Goal: Check status: Check status

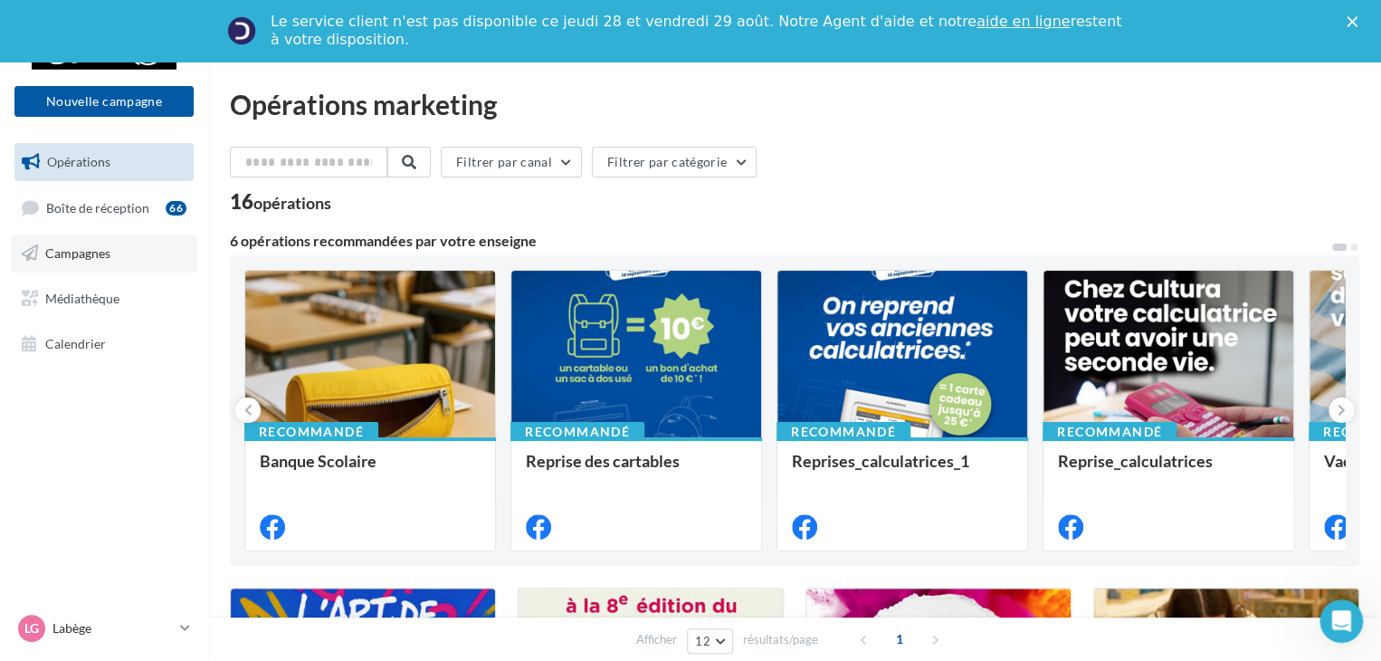
click at [89, 261] on link "Campagnes" at bounding box center [104, 253] width 186 height 38
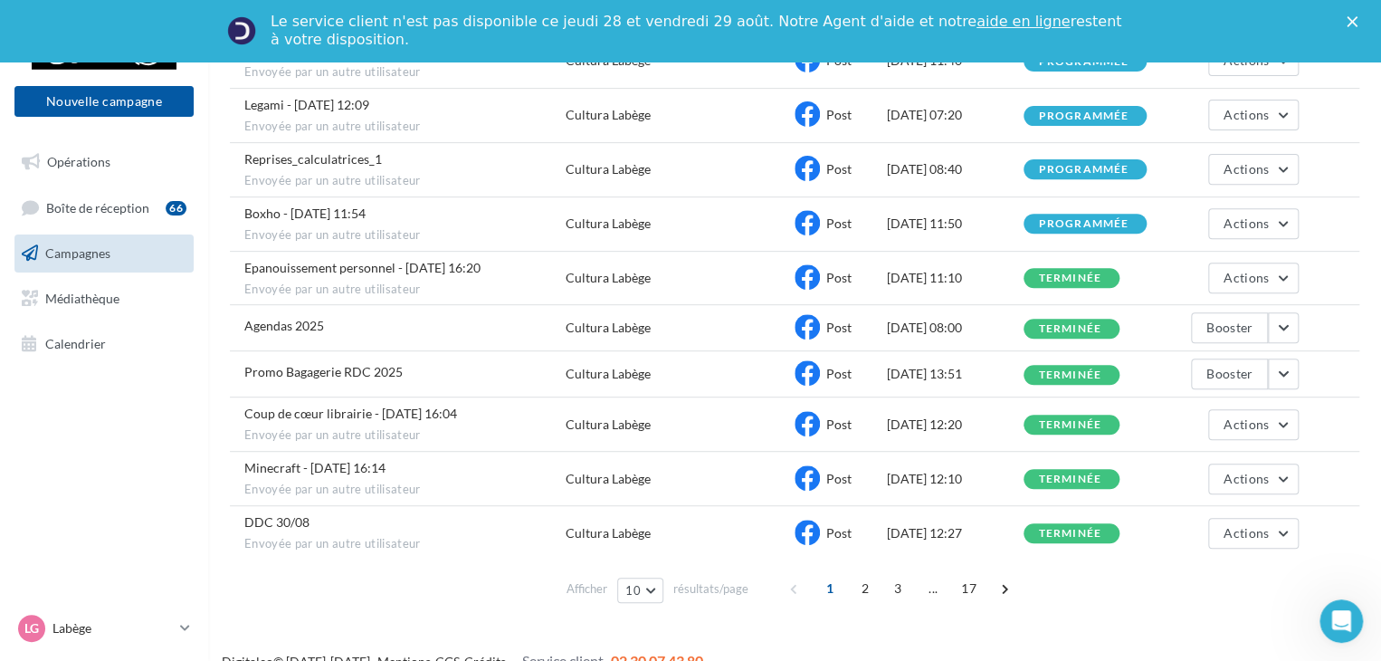
scroll to position [272, 0]
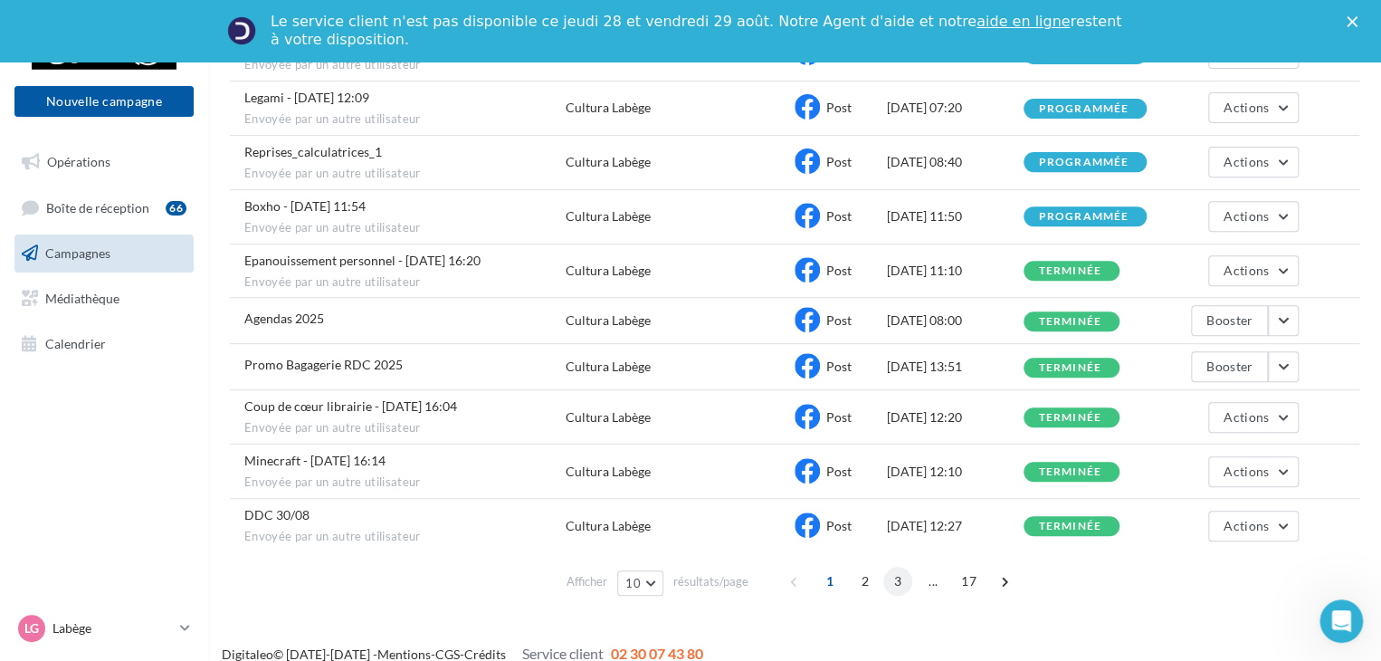
click at [893, 571] on span "3" at bounding box center [897, 581] width 29 height 29
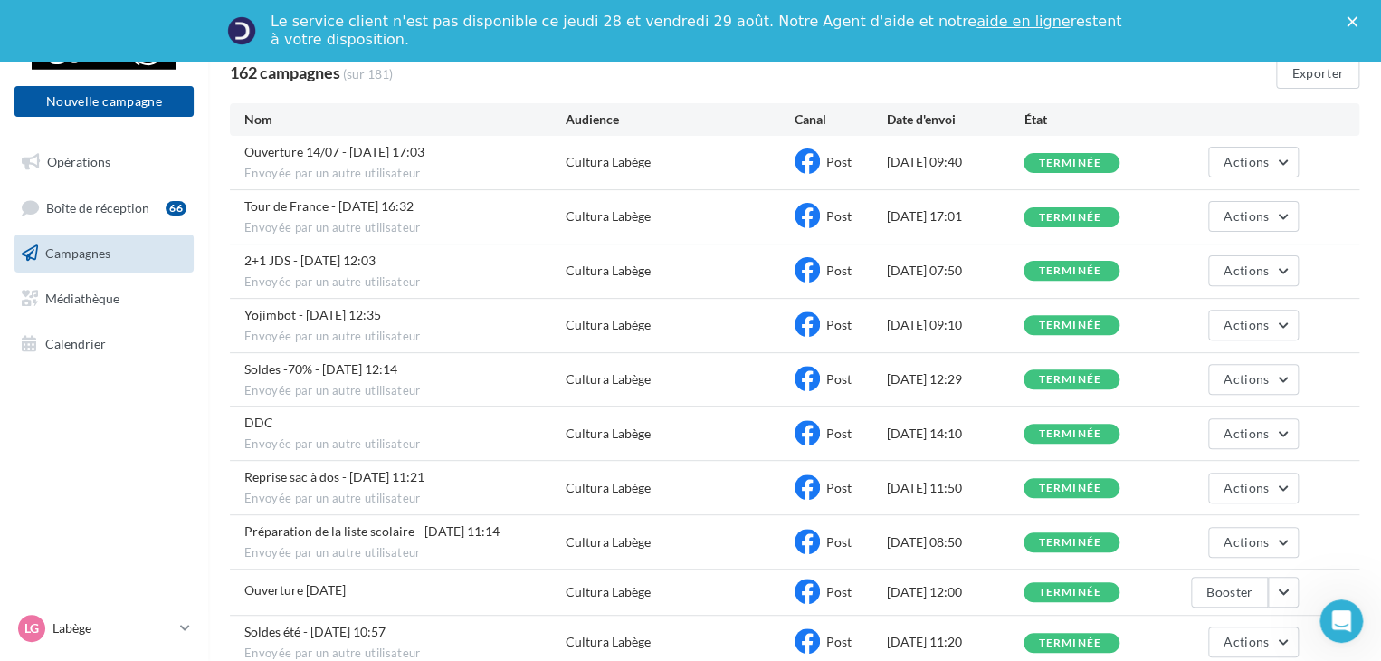
scroll to position [272, 0]
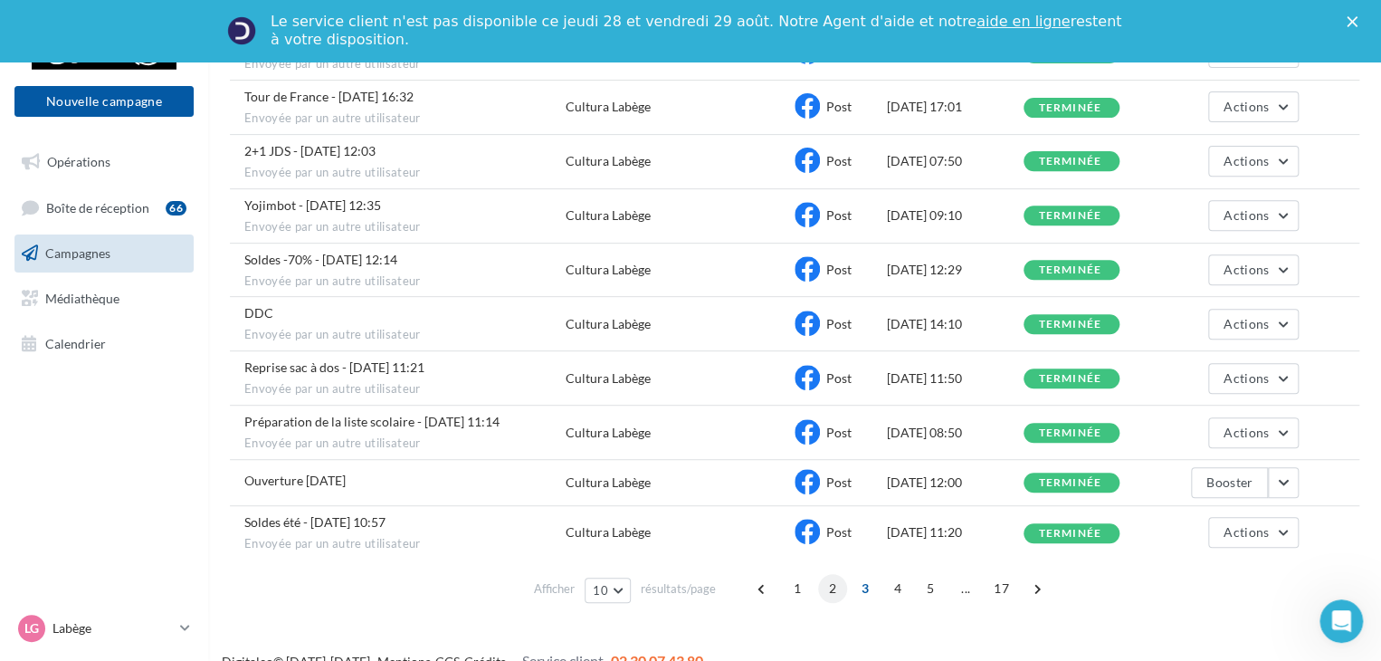
click at [835, 584] on span "2" at bounding box center [832, 588] width 29 height 29
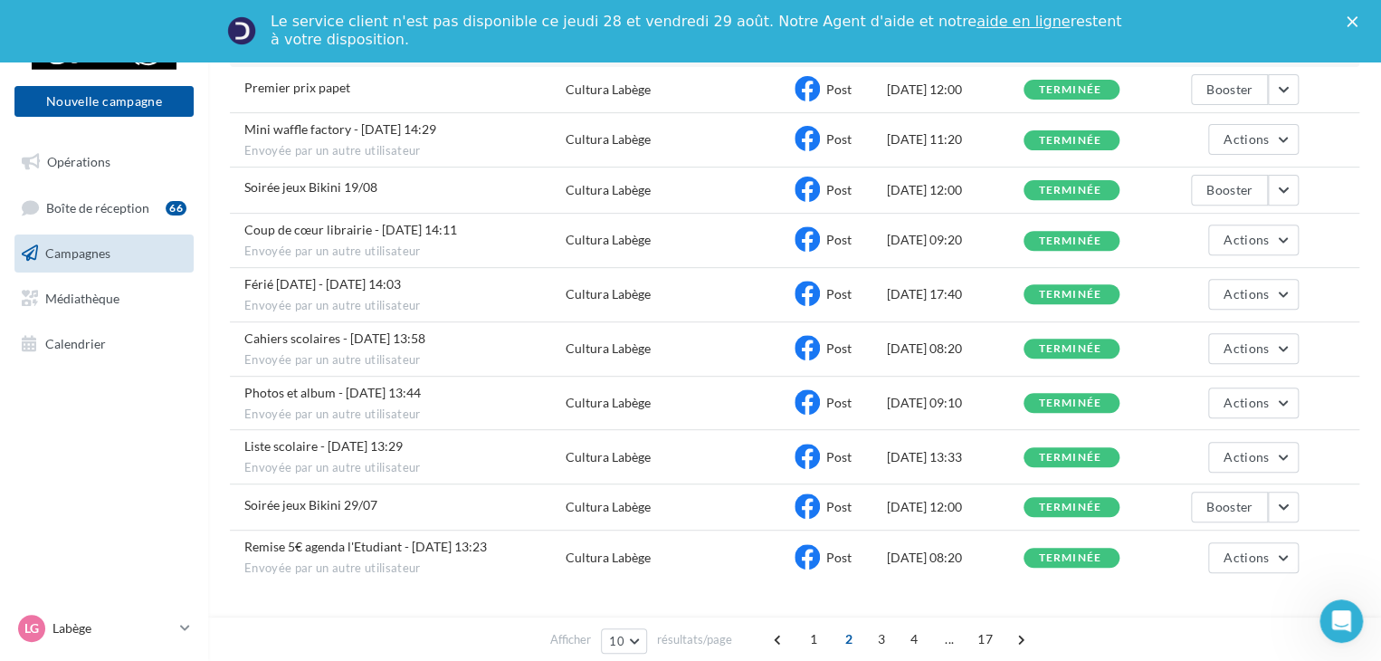
scroll to position [280, 0]
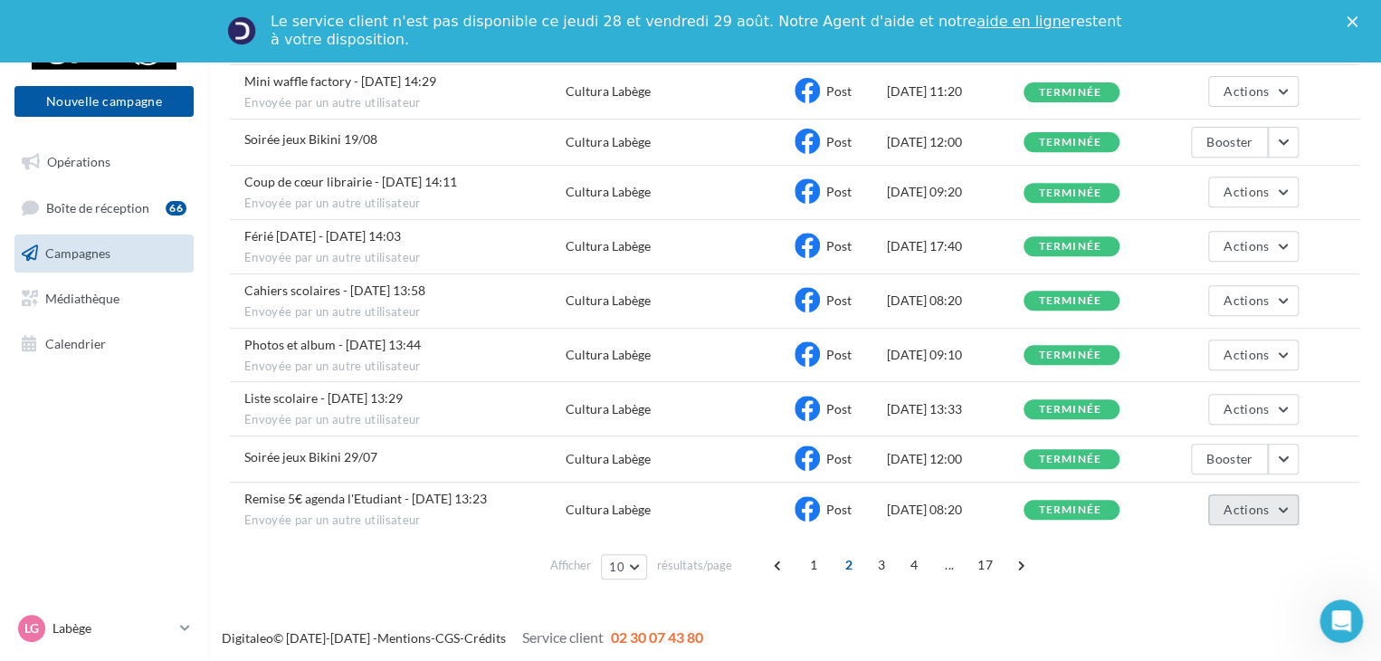
click at [1293, 501] on button "Actions" at bounding box center [1253, 509] width 91 height 31
click at [1213, 544] on button "Voir les résultats" at bounding box center [1208, 552] width 181 height 47
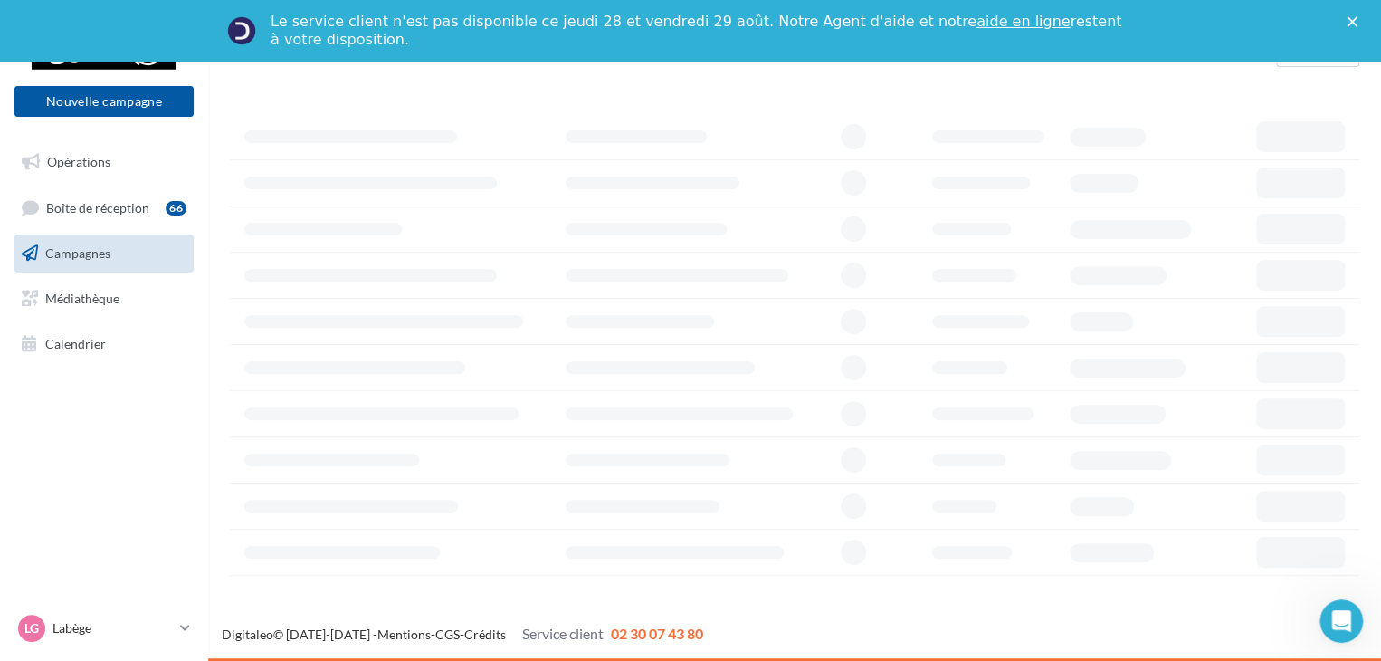
scroll to position [182, 0]
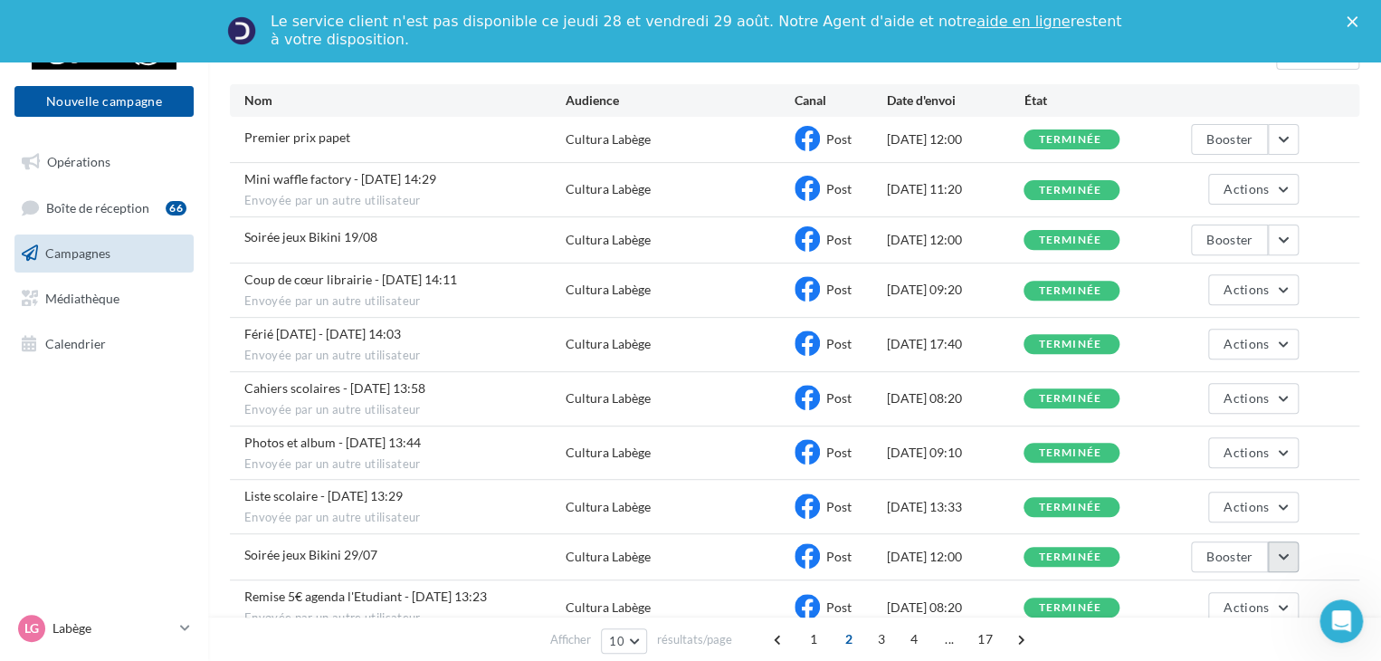
click at [1273, 547] on button "button" at bounding box center [1283, 556] width 31 height 31
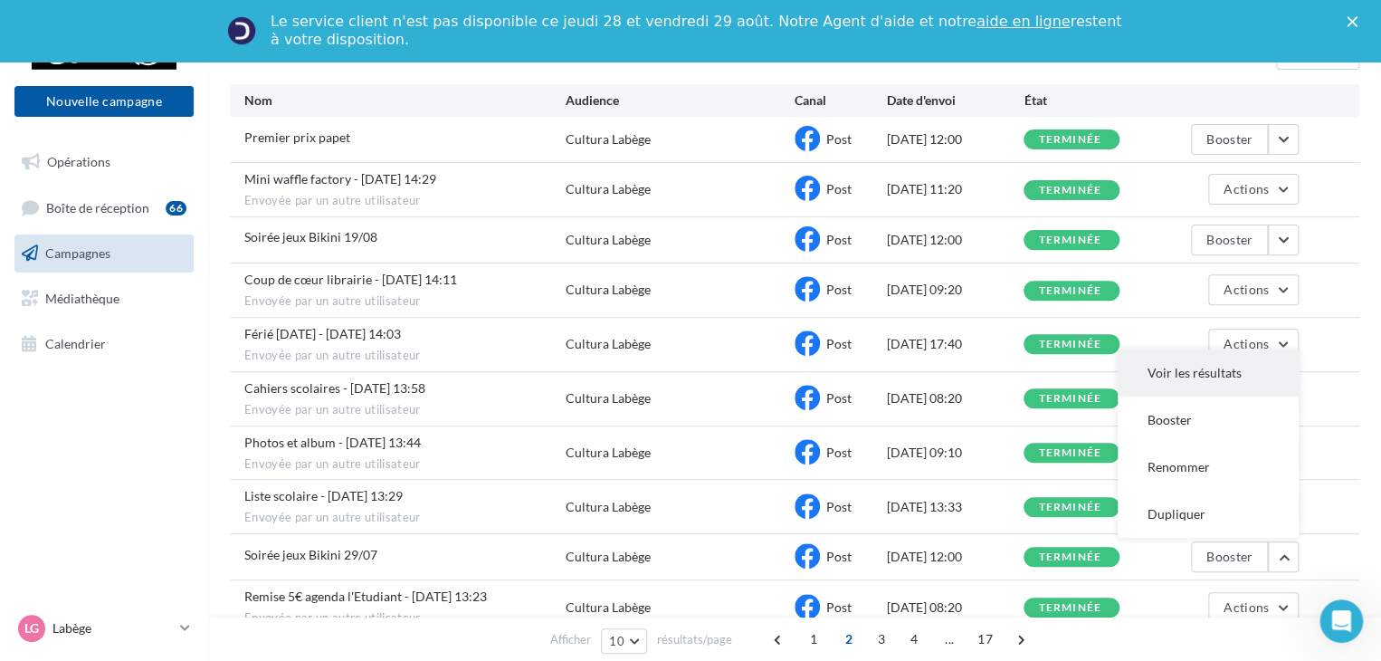
click at [1186, 366] on button "Voir les résultats" at bounding box center [1208, 372] width 181 height 47
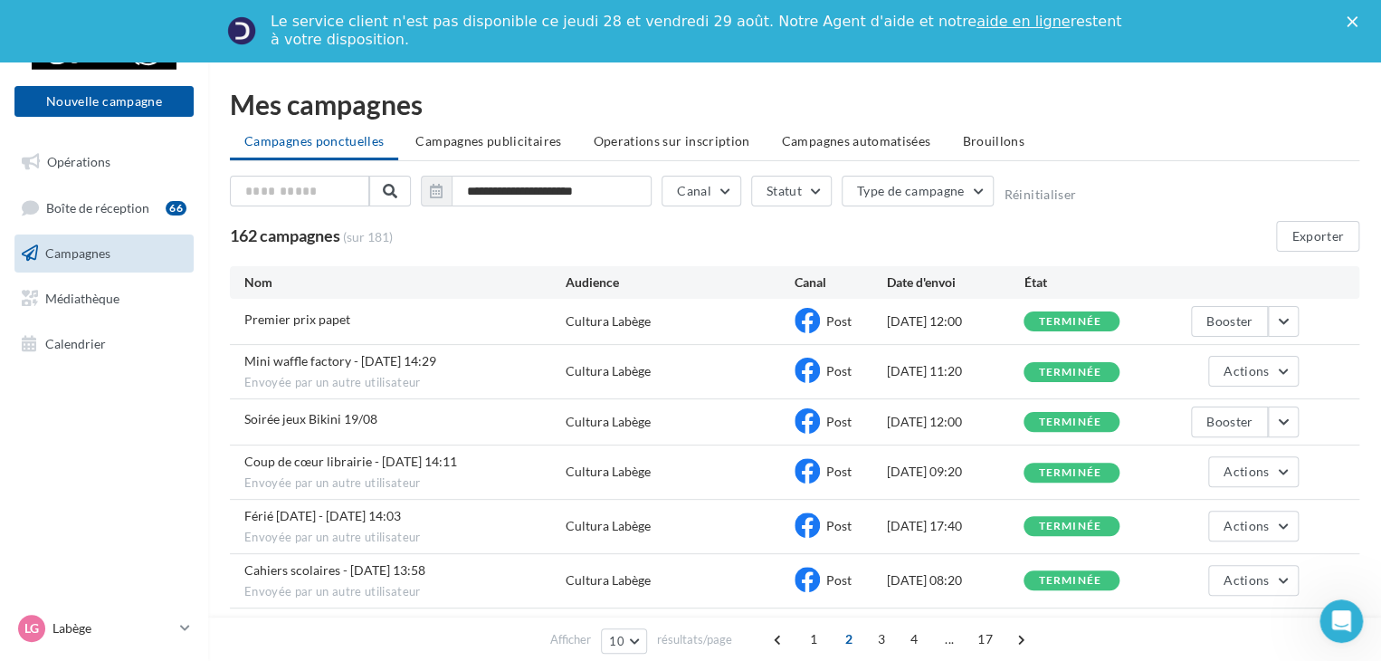
scroll to position [182, 0]
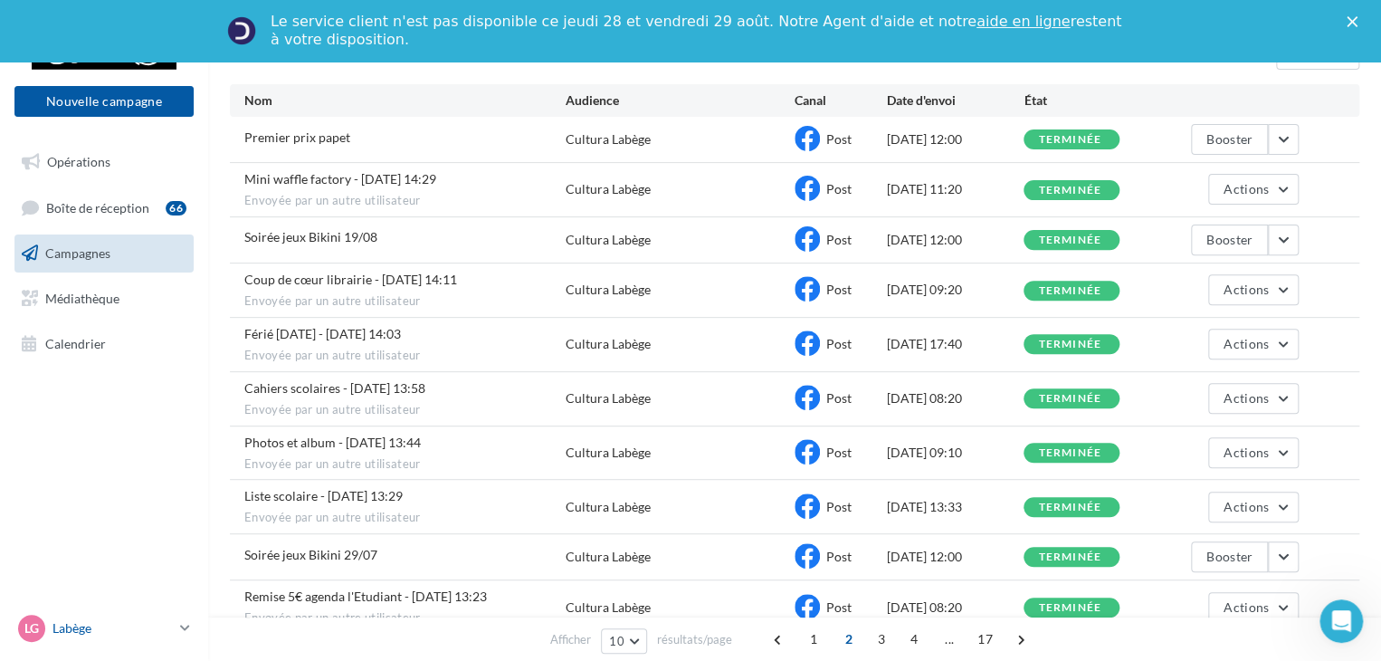
click at [185, 632] on icon at bounding box center [185, 627] width 10 height 15
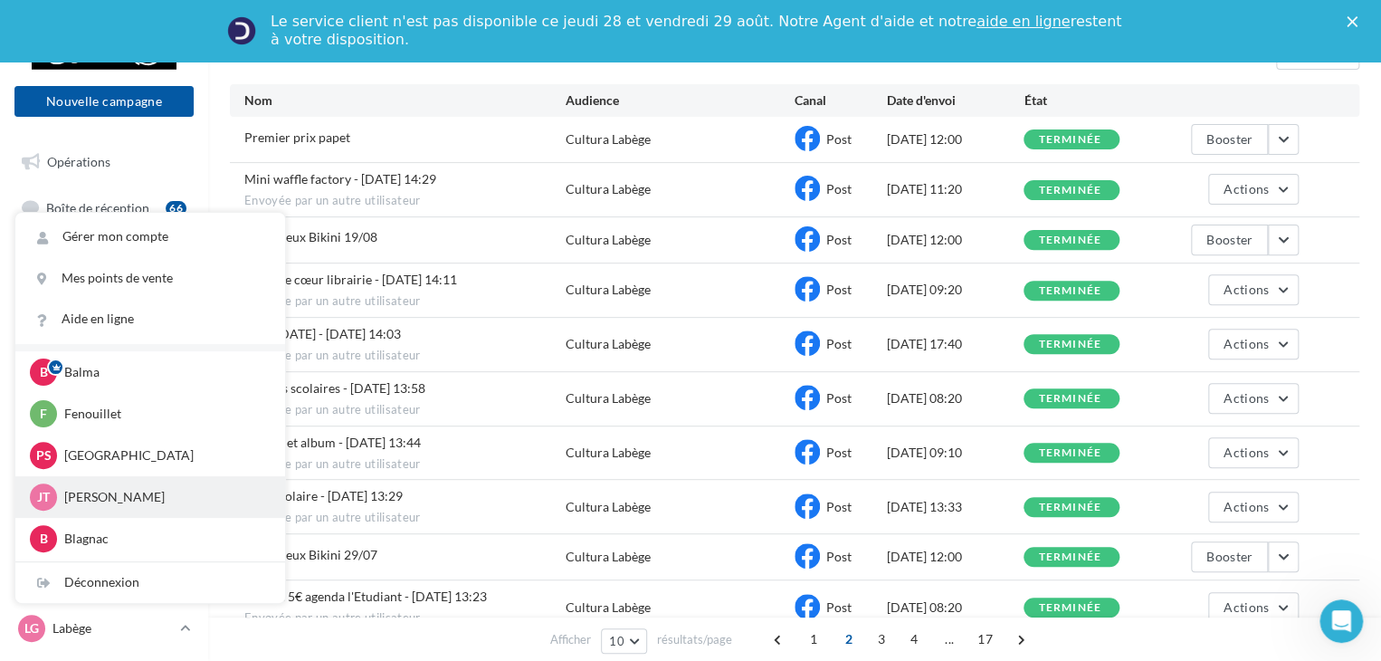
scroll to position [83, 0]
click at [108, 502] on p "Blagnac" at bounding box center [163, 499] width 199 height 18
click at [76, 501] on p "Blagnac" at bounding box center [163, 499] width 199 height 18
